Goal: Transaction & Acquisition: Purchase product/service

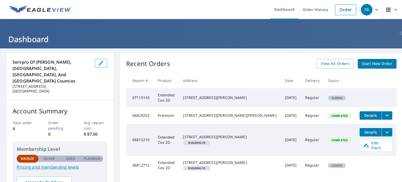
click at [366, 63] on span "Start New Order" at bounding box center [377, 63] width 30 height 7
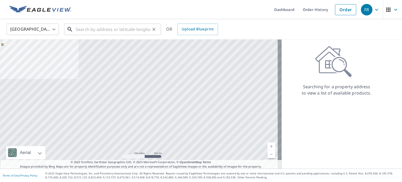
click at [96, 31] on input "text" at bounding box center [113, 29] width 75 height 15
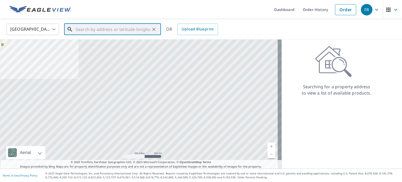
click at [107, 32] on input "text" at bounding box center [113, 29] width 75 height 15
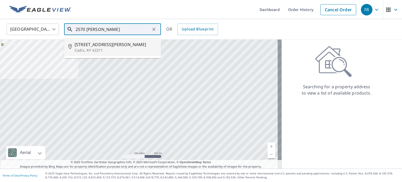
click at [125, 49] on p "Cadiz, KY 42211" at bounding box center [116, 50] width 82 height 5
type input "[STREET_ADDRESS][PERSON_NAME]"
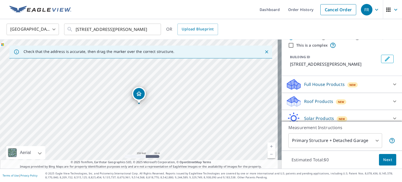
scroll to position [26, 0]
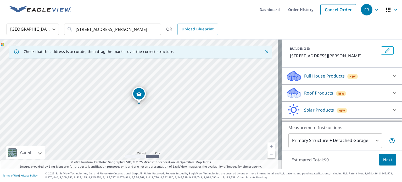
click at [316, 93] on p "Roof Products" at bounding box center [318, 93] width 29 height 6
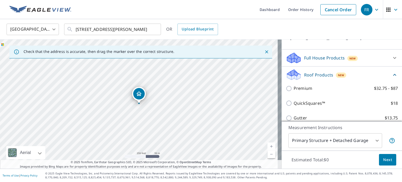
scroll to position [52, 0]
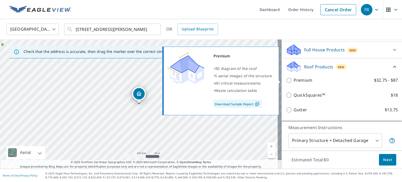
click at [294, 80] on p "Premium" at bounding box center [303, 80] width 19 height 7
click at [294, 80] on input "Premium $32.75 - $87" at bounding box center [290, 80] width 8 height 6
checkbox input "true"
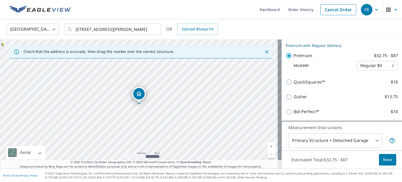
scroll to position [118, 0]
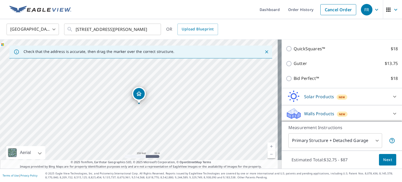
click at [387, 162] on span "Next" at bounding box center [387, 159] width 9 height 7
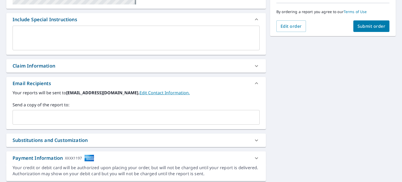
scroll to position [79, 0]
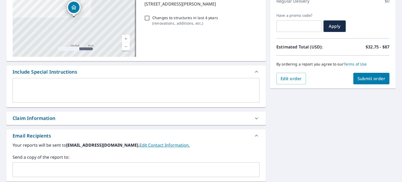
click at [41, 82] on div "x ​" at bounding box center [136, 90] width 247 height 25
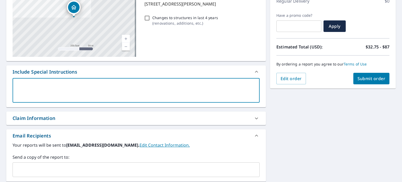
type textarea "T"
type textarea "x"
type textarea "Th"
type textarea "x"
type textarea "Thi"
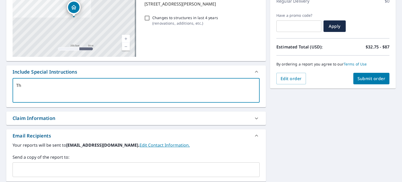
type textarea "x"
type textarea "This"
type textarea "x"
type textarea "This"
type textarea "x"
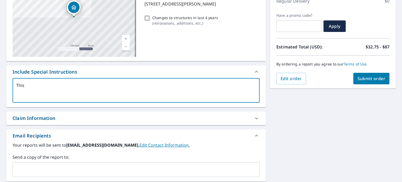
type textarea "This h"
type textarea "x"
type textarea "This ho"
type textarea "x"
type textarea "This hom"
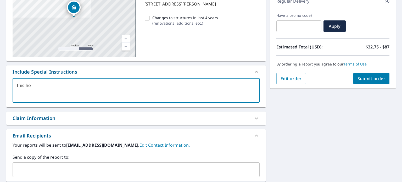
type textarea "x"
type textarea "This home"
type textarea "x"
type textarea "This home"
type textarea "x"
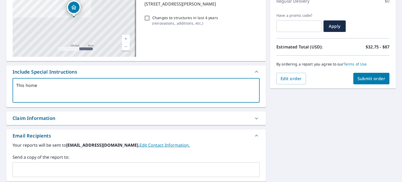
type textarea "This home h"
type textarea "x"
type textarea "This home ha"
type textarea "x"
type textarea "This home has"
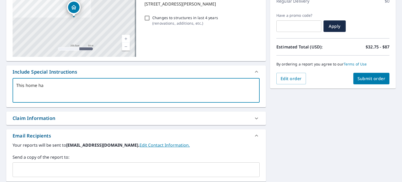
type textarea "x"
type textarea "This home has"
type textarea "x"
type textarea "This home has s"
type textarea "x"
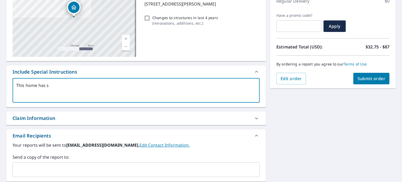
type textarea "This home has st"
type textarea "x"
type textarea "This home has sta"
type textarea "x"
type textarea "This home has [PERSON_NAME]"
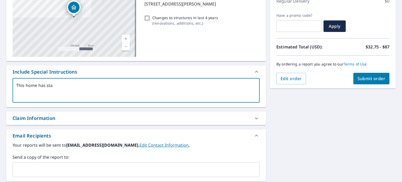
type textarea "x"
type textarea "This home has stand"
type textarea "x"
type textarea "This home has standi"
type textarea "x"
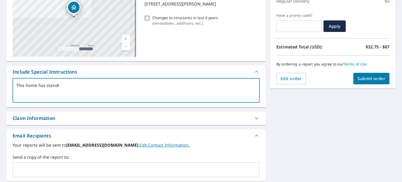
type textarea "This home has standin"
type textarea "x"
type textarea "This home has standing"
type textarea "x"
type textarea "This home has standing"
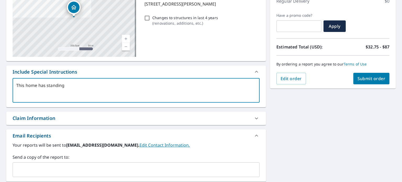
type textarea "x"
type textarea "This home has standing s"
type textarea "x"
type textarea "This home has standing se"
type textarea "x"
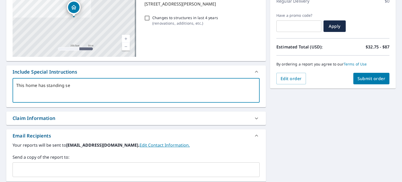
type textarea "This home has standing sea"
type textarea "x"
type textarea "This home has standing seam"
type textarea "x"
type textarea "This home has standing seam"
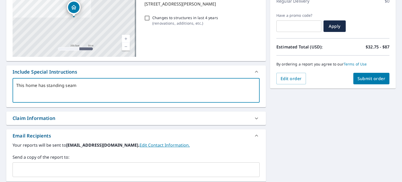
type textarea "x"
type textarea "This home has standing seam m"
type textarea "x"
type textarea "This home has standing seam me"
type textarea "x"
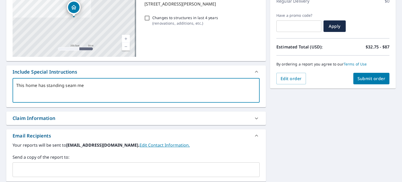
type textarea "This home has standing seam met"
type textarea "x"
type textarea "This home has standing seam meta"
type textarea "x"
type textarea "This home has standing seam metal"
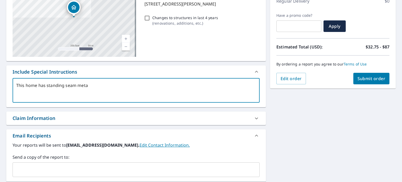
type textarea "x"
type textarea "This home has standing seam metall"
type textarea "x"
type textarea "This home has standing seam metal"
type textarea "x"
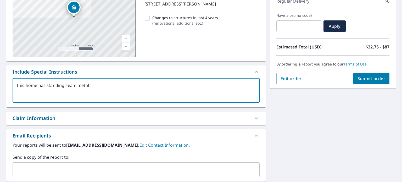
type textarea "This home has standing seam metal"
type textarea "x"
type textarea "This home has standing seam metal r"
type textarea "x"
type textarea "This home has standing seam metal ro"
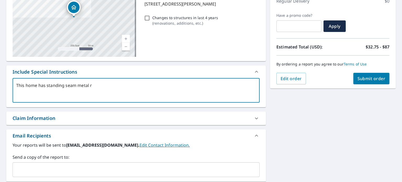
type textarea "x"
type textarea "This home has standing seam metal roo"
type textarea "x"
type textarea "This home has standing seam metal roof"
type textarea "x"
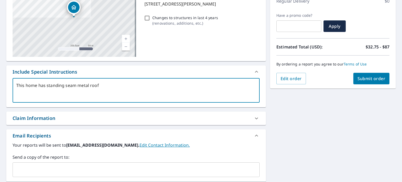
type textarea "This home has standing seam metal roofi"
type textarea "x"
type textarea "This home has standing seam metal roofin"
type textarea "x"
type textarea "This home has standing seam metal roofing"
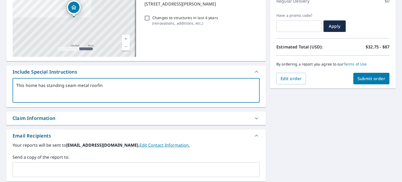
type textarea "x"
type textarea "This home has standing seam metal roofing."
type textarea "x"
type textarea "This home has standing seam metal roofing."
click at [77, 111] on div "Claim Information" at bounding box center [136, 117] width 260 height 13
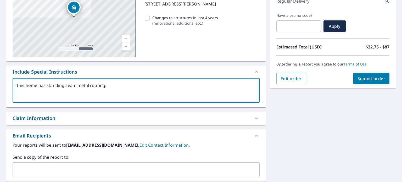
type textarea "x"
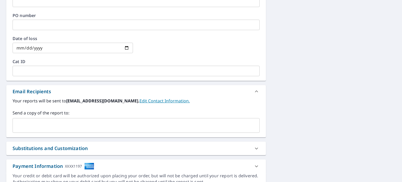
scroll to position [236, 0]
click at [33, 124] on input "text" at bounding box center [132, 125] width 234 height 10
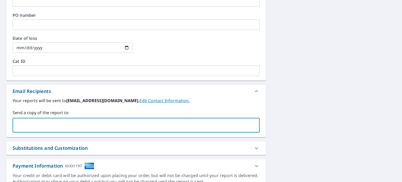
type input "[EMAIL_ADDRESS][DOMAIN_NAME]"
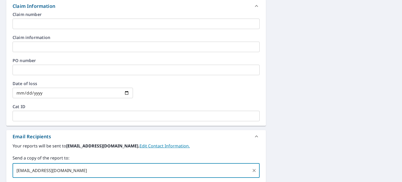
scroll to position [157, 0]
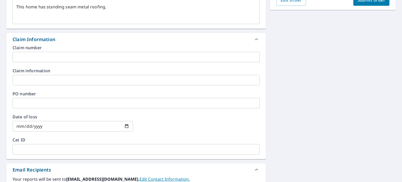
type textarea "x"
click at [37, 57] on input "text" at bounding box center [136, 57] width 247 height 10
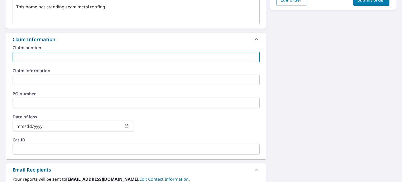
click at [253, 38] on icon at bounding box center [256, 39] width 6 height 6
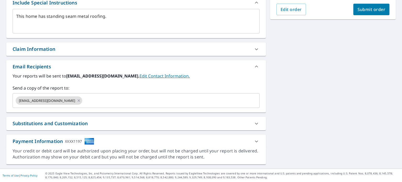
scroll to position [147, 0]
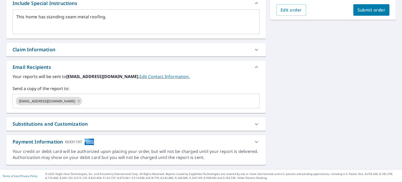
click at [215, 124] on div "Substitutions and Customization" at bounding box center [132, 123] width 238 height 7
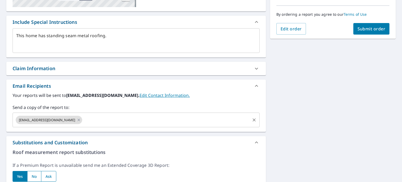
scroll to position [69, 0]
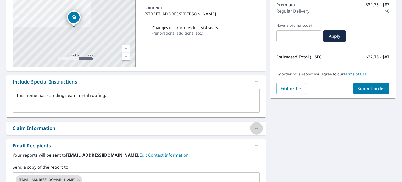
click at [253, 126] on icon at bounding box center [256, 128] width 6 height 6
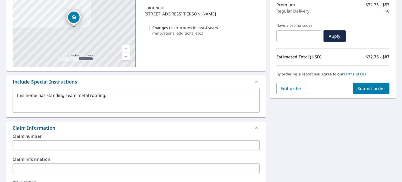
click at [70, 147] on input "text" at bounding box center [136, 145] width 247 height 10
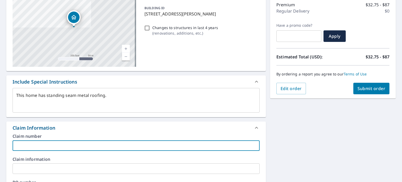
type textarea "x"
type input "1"
type textarea "x"
type input "17"
type textarea "x"
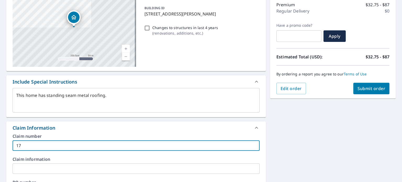
type input "176"
type textarea "x"
type input "1768"
type textarea "x"
type input "1768F"
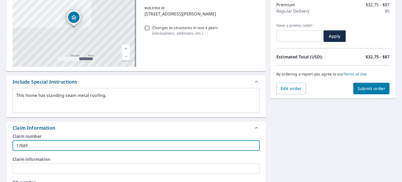
type textarea "x"
type input "1768F5"
type textarea "x"
type input "1768F54"
type textarea "x"
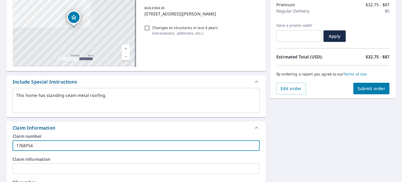
type input "1768F543"
type textarea "x"
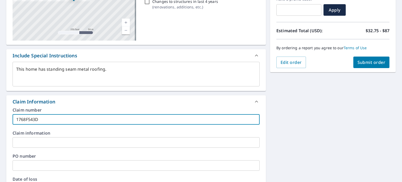
scroll to position [121, 0]
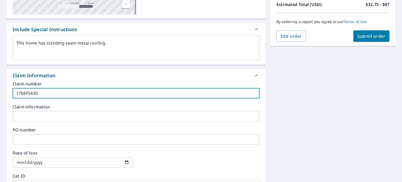
type input "1768F543D"
click at [40, 162] on input "date" at bounding box center [73, 162] width 120 height 10
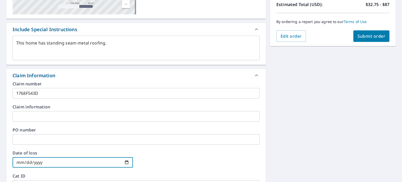
click at [127, 161] on input "date" at bounding box center [73, 162] width 120 height 10
type textarea "x"
type input "[DATE]"
type textarea "x"
type input "[DATE]"
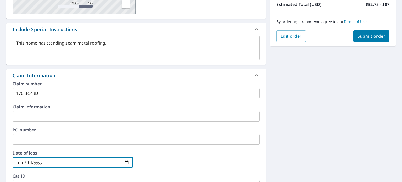
type textarea "x"
type input "[DATE]"
type textarea "x"
type input "[DATE]"
type textarea "x"
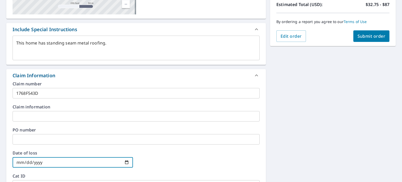
type input "[DATE]"
type textarea "x"
type input "[DATE]"
type textarea "x"
type input "[DATE]"
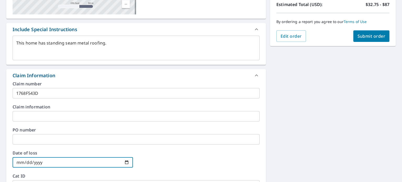
type textarea "x"
type input "[DATE]"
type textarea "x"
type input "[DATE]"
type textarea "x"
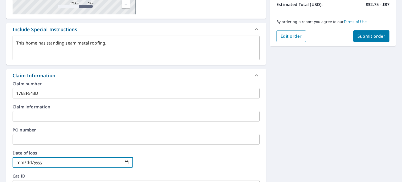
type input "[DATE]"
type textarea "x"
type input "[DATE]"
type textarea "x"
type input "[DATE]"
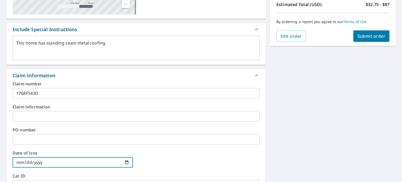
type textarea "x"
type input "[DATE]"
type textarea "x"
type input "[DATE]"
type textarea "x"
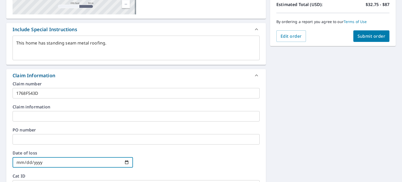
type input "[DATE]"
type textarea "x"
type input "[DATE]"
type textarea "x"
type input "[DATE]"
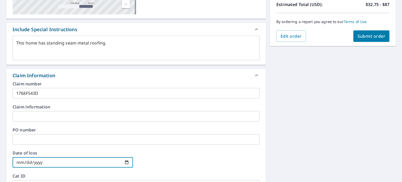
type textarea "x"
type input "[DATE]"
type textarea "x"
type input "[DATE]"
type textarea "x"
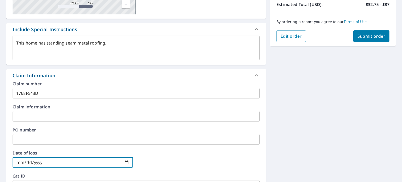
type input "[DATE]"
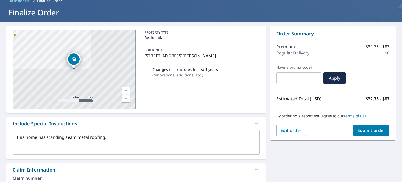
scroll to position [79, 0]
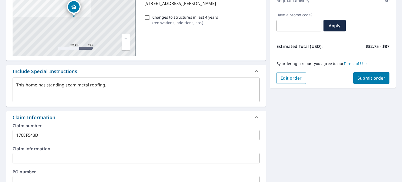
type textarea "x"
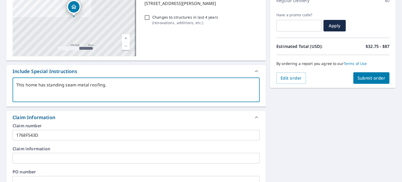
click at [116, 85] on textarea "This home has standing seam metal roofing." at bounding box center [136, 89] width 240 height 15
type textarea "This home has standing seam metal roofing"
type textarea "x"
type textarea "This home has standing seam metal roofin"
type textarea "x"
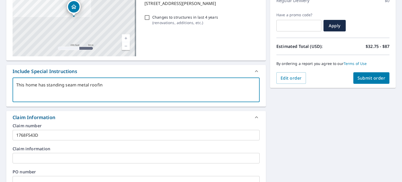
type textarea "This home has standing seam metal roofi"
type textarea "x"
type textarea "This home has standing seam metal roof"
type textarea "x"
type textarea "This home has standing seam metal roo"
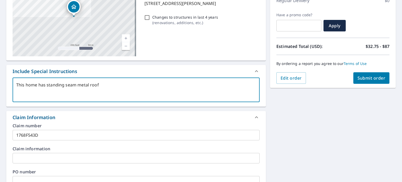
type textarea "x"
type textarea "This home has standing seam metal ro"
type textarea "x"
type textarea "This home has standing seam metal r"
type textarea "x"
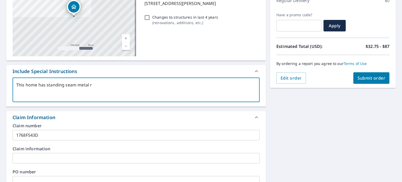
type textarea "This home has standing seam metal"
type textarea "x"
type textarea "This home has standing seam metal"
type textarea "x"
type textarea "This home has standing seam meta"
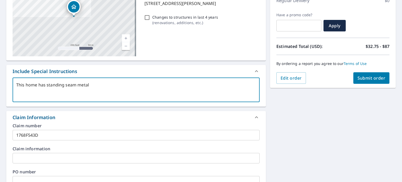
type textarea "x"
type textarea "This home has standing seam met"
type textarea "x"
type textarea "This home has standing seam me"
type textarea "x"
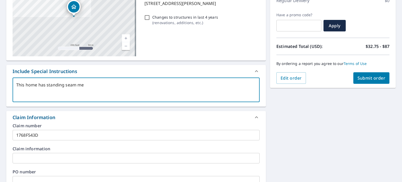
type textarea "This home has standing seam m"
type textarea "x"
type textarea "This home has standing seam"
type textarea "x"
type textarea "This home has standing seam"
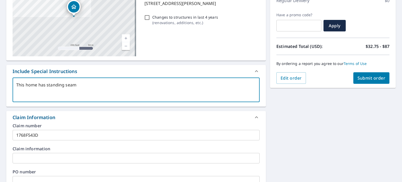
type textarea "x"
type textarea "This home has standing sea"
type textarea "x"
type textarea "This home has standing se"
type textarea "x"
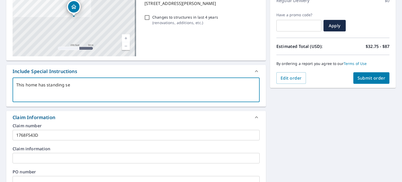
type textarea "This home has standing s"
type textarea "x"
type textarea "This home has standing"
type textarea "x"
type textarea "This home has standing"
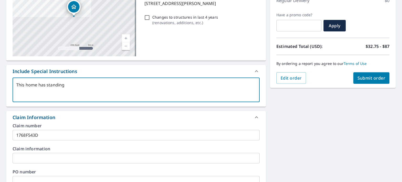
type textarea "x"
type textarea "This home has standin"
type textarea "x"
type textarea "This home has standi"
type textarea "x"
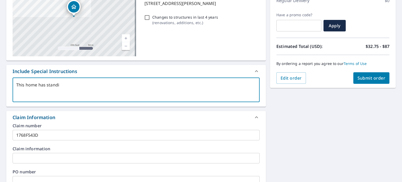
type textarea "This home has stand"
type textarea "x"
click at [357, 78] on span "Submit order" at bounding box center [371, 78] width 28 height 6
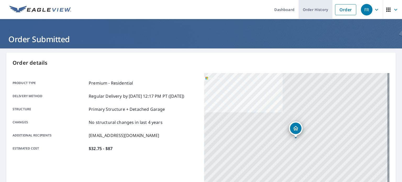
click at [306, 12] on link "Order History" at bounding box center [316, 9] width 34 height 19
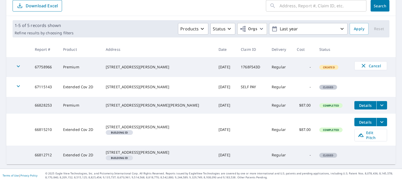
scroll to position [62, 0]
click at [379, 102] on icon "filesDropdownBtn-66828253" at bounding box center [382, 105] width 6 height 6
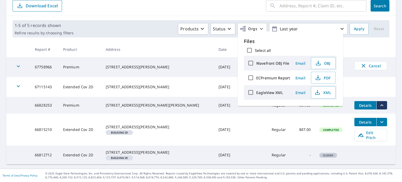
click at [357, 103] on span "Details" at bounding box center [365, 105] width 16 height 5
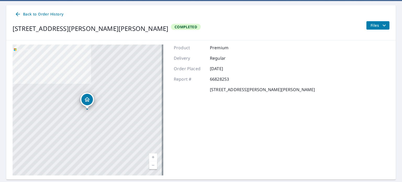
scroll to position [36, 0]
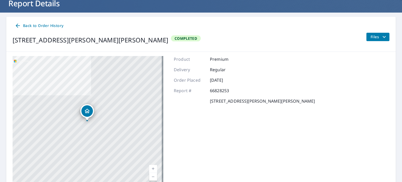
click at [44, 24] on span "Back to Order History" at bounding box center [39, 26] width 49 height 7
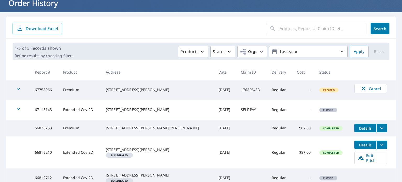
scroll to position [36, 0]
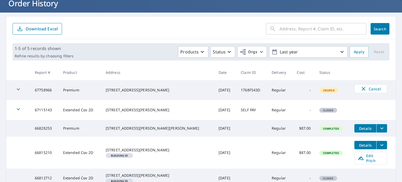
click at [37, 31] on span "Download Excel" at bounding box center [37, 29] width 41 height 6
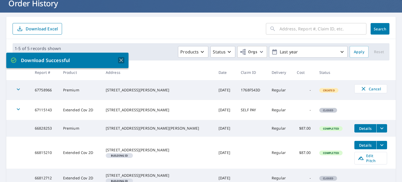
click at [121, 59] on icon "button" at bounding box center [121, 60] width 6 height 6
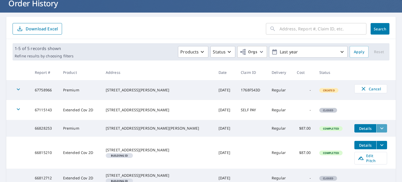
click at [379, 126] on icon "filesDropdownBtn-66828253" at bounding box center [382, 128] width 6 height 6
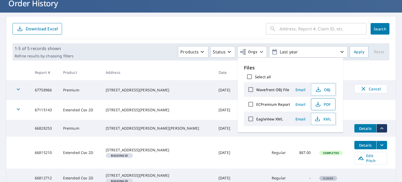
click at [323, 105] on span "PDF" at bounding box center [322, 104] width 17 height 6
click at [150, 31] on form "​ Search Download Excel" at bounding box center [201, 29] width 377 height 12
